Goal: Find specific page/section

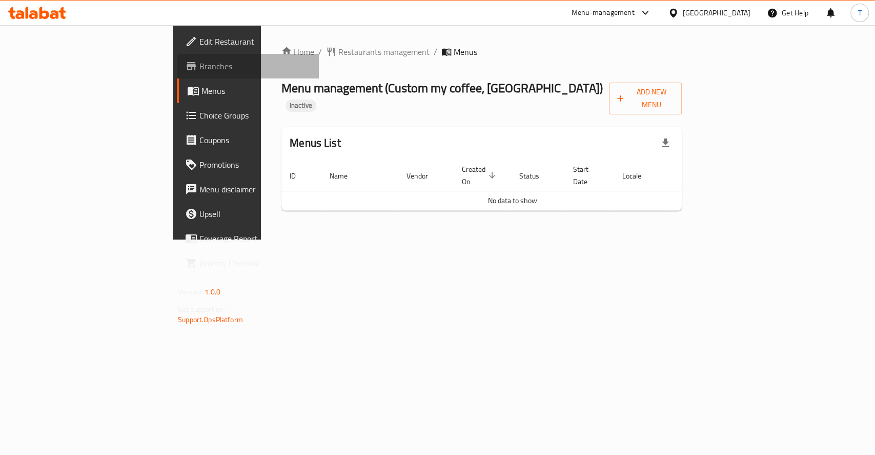
click at [199, 65] on span "Branches" at bounding box center [254, 66] width 111 height 12
click at [624, 12] on div "Menu-management" at bounding box center [603, 13] width 63 height 12
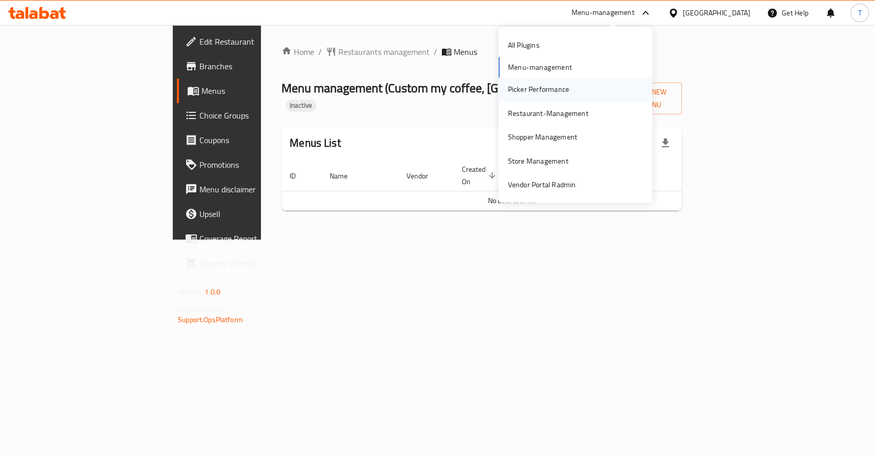
click at [518, 89] on div "Picker Performance" at bounding box center [539, 89] width 62 height 11
